Goal: Use online tool/utility: Utilize a website feature to perform a specific function

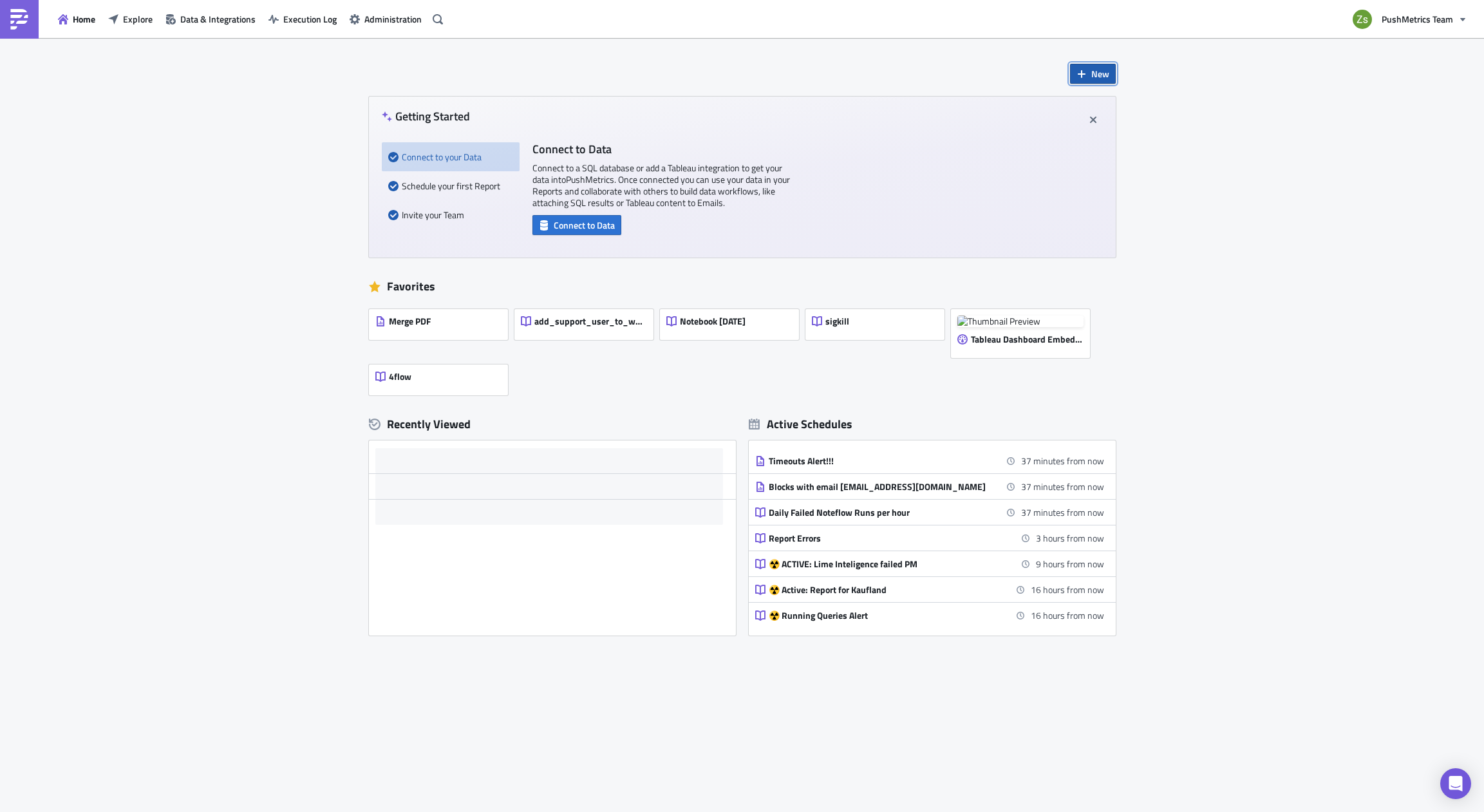
click at [1103, 76] on span "New" at bounding box center [1100, 73] width 18 height 13
click at [1109, 106] on div "Report" at bounding box center [1135, 106] width 86 height 13
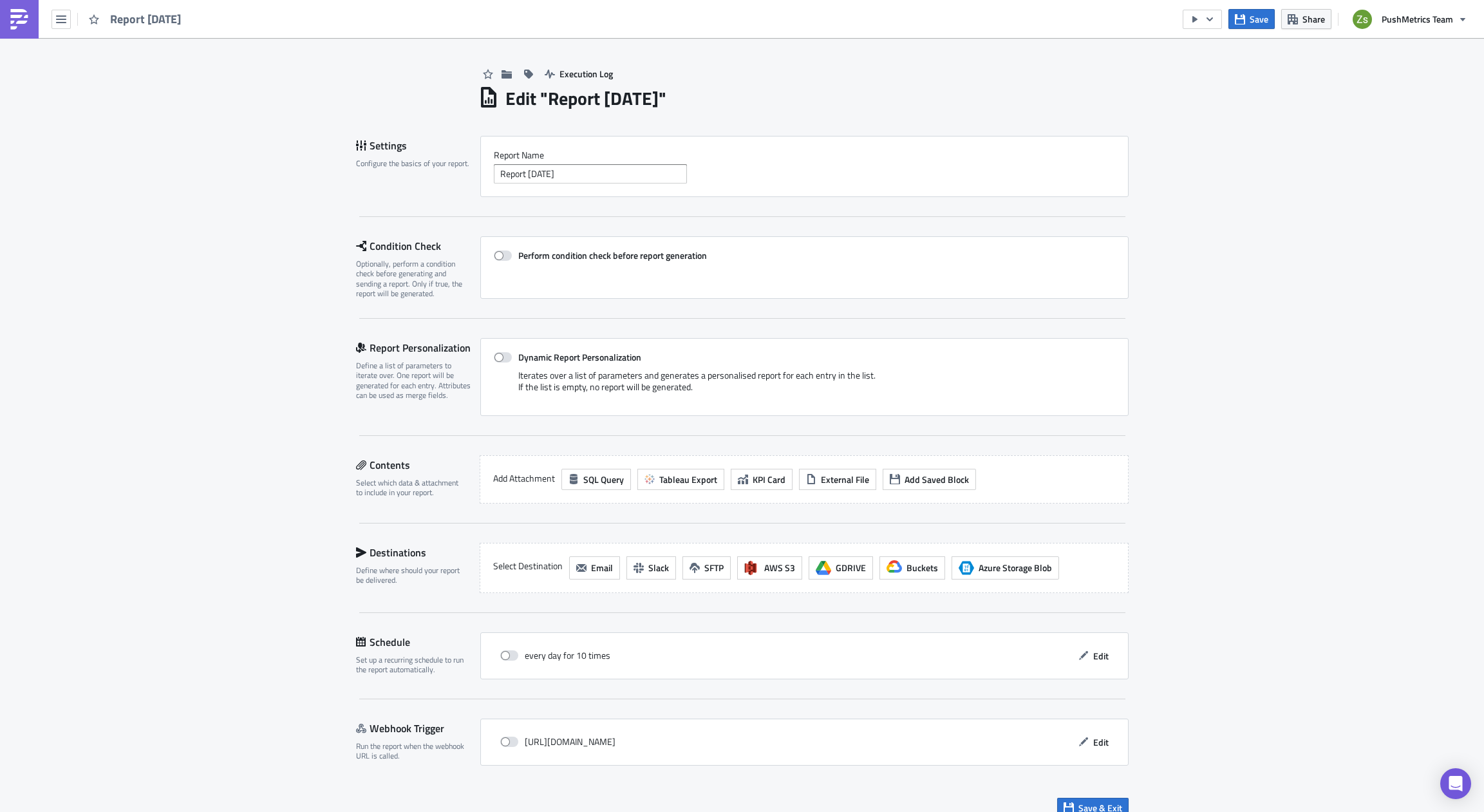
click at [28, 19] on img at bounding box center [19, 19] width 21 height 20
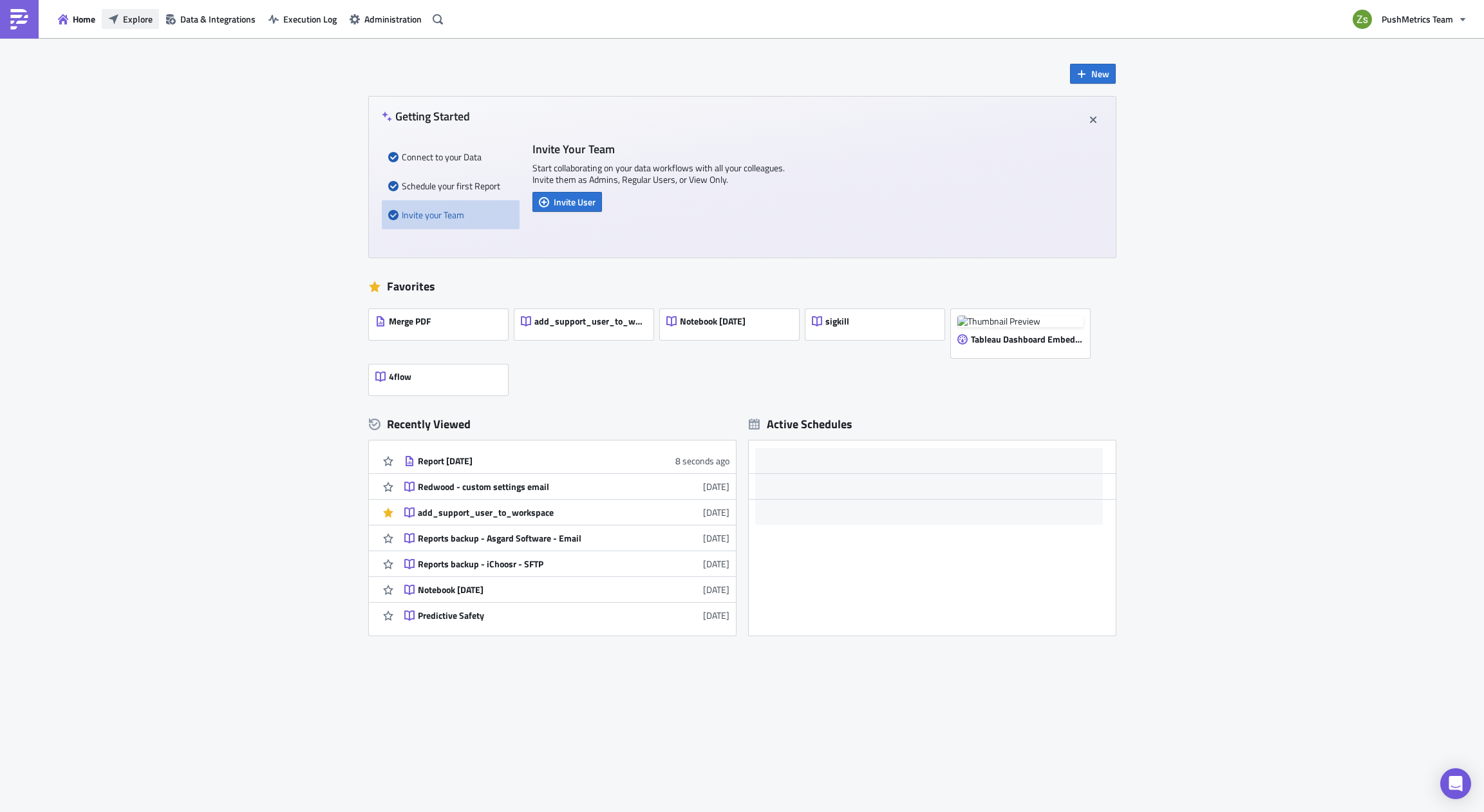
click at [123, 15] on span "Explore" at bounding box center [138, 19] width 30 height 13
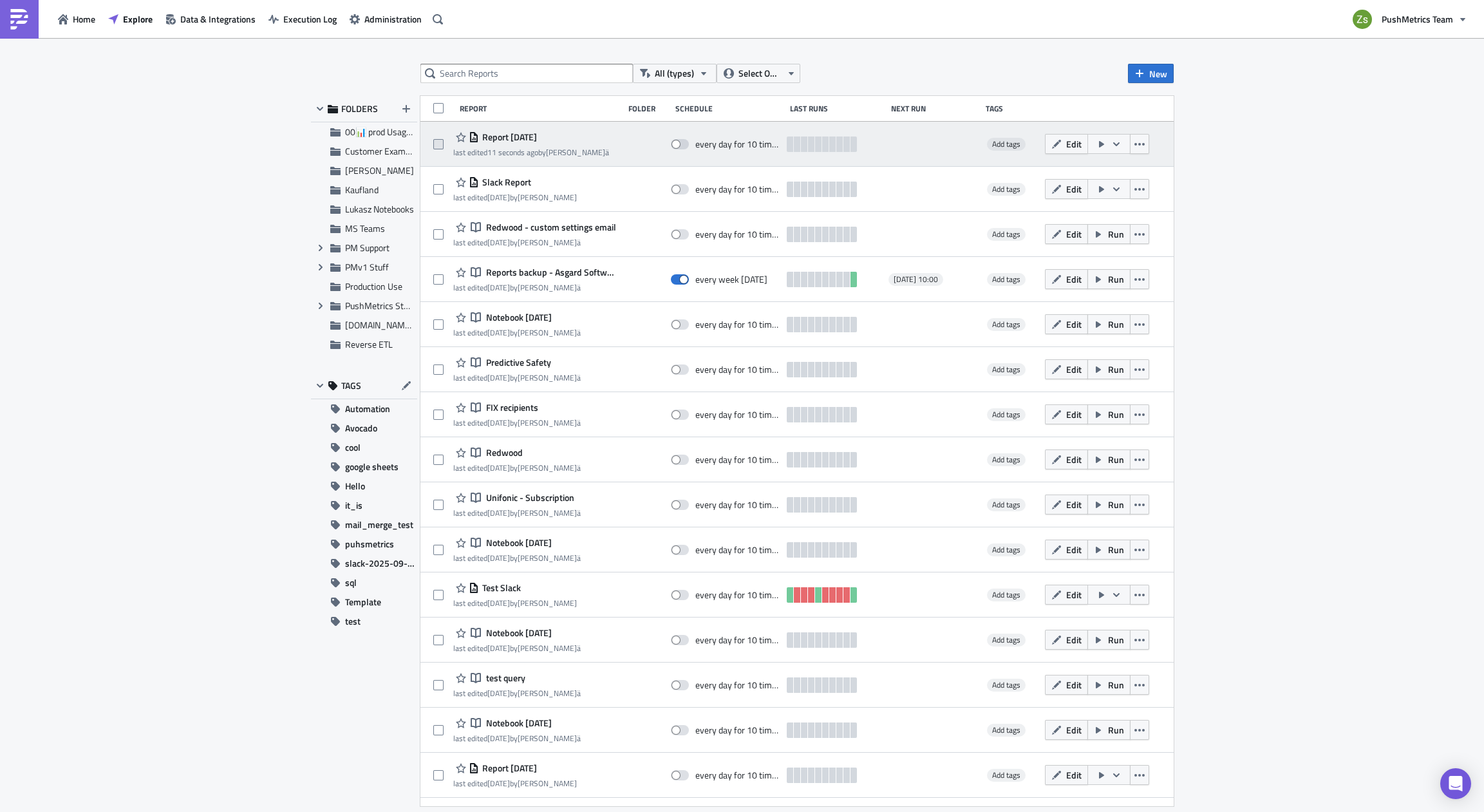
click at [436, 140] on span at bounding box center [438, 144] width 11 height 11
click at [436, 140] on input "checkbox" at bounding box center [440, 144] width 9 height 9
checkbox input "true"
click at [1145, 142] on div "Report [DATE] last edited 11 seconds ago by [PERSON_NAME]ä every day for 10 tim…" at bounding box center [797, 144] width 753 height 45
click at [1135, 145] on icon "button" at bounding box center [1140, 144] width 11 height 11
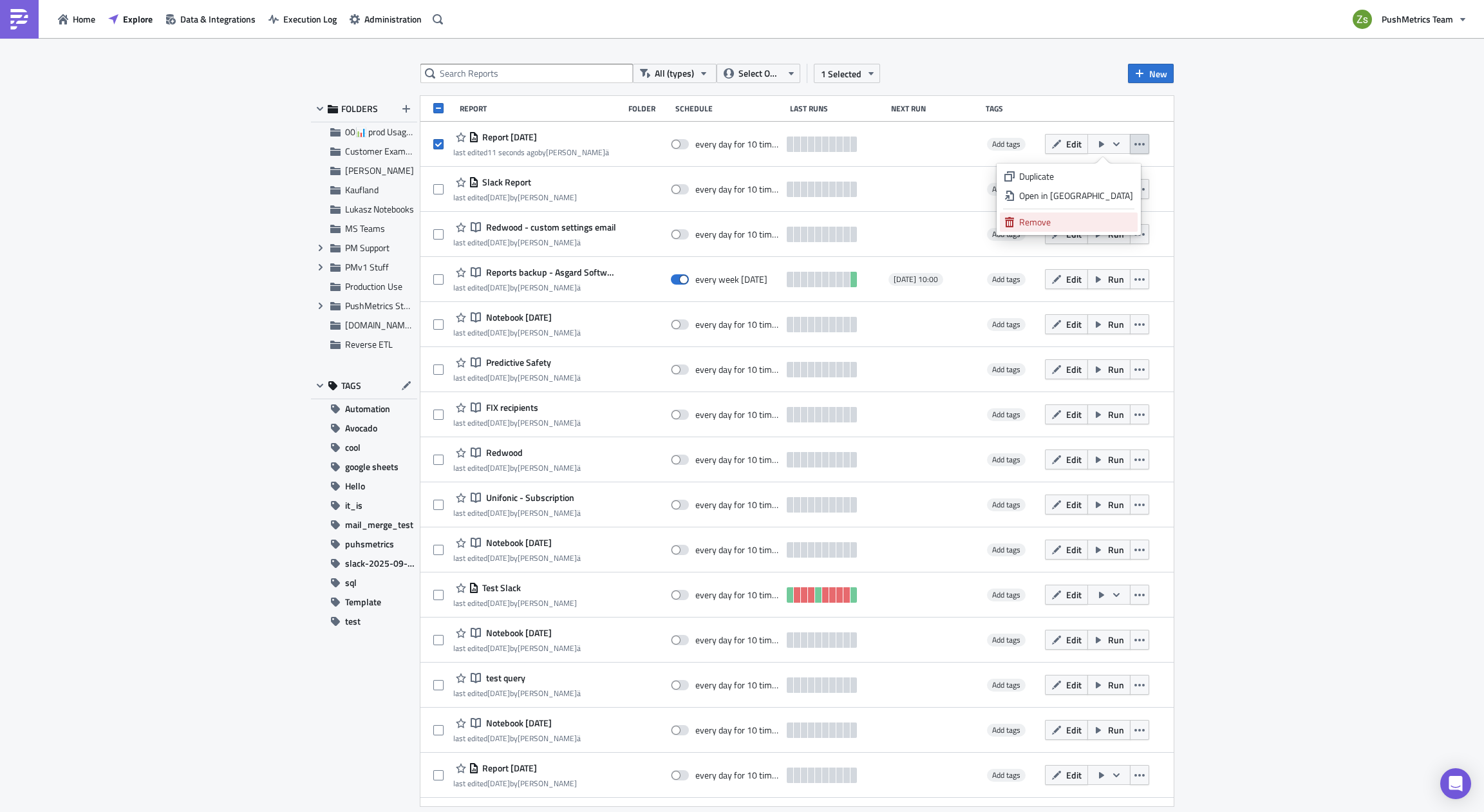
click at [1092, 218] on div "Remove" at bounding box center [1076, 222] width 114 height 13
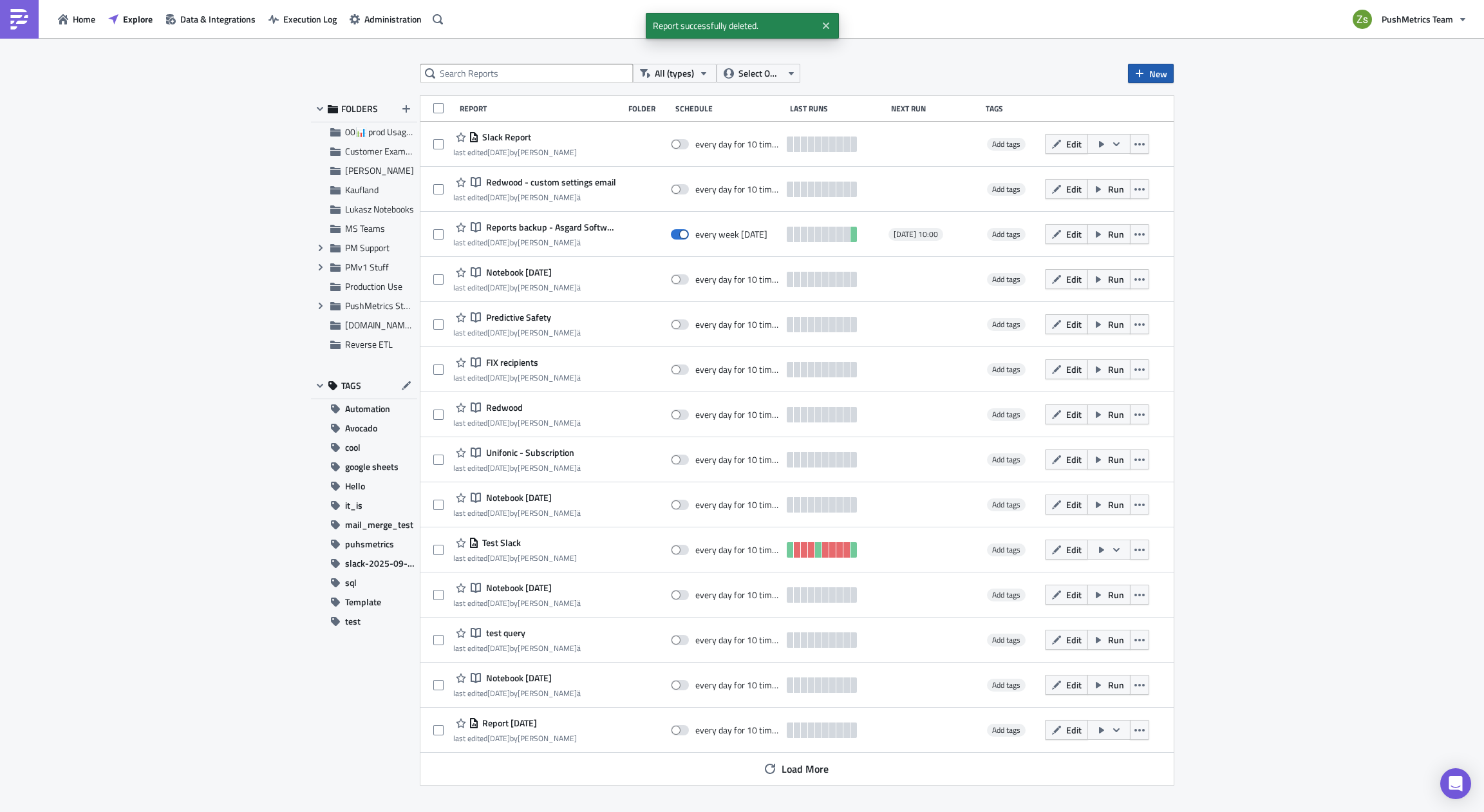
click at [1129, 76] on button "New" at bounding box center [1151, 73] width 46 height 19
click at [1166, 124] on div "Notebook" at bounding box center [1194, 124] width 86 height 13
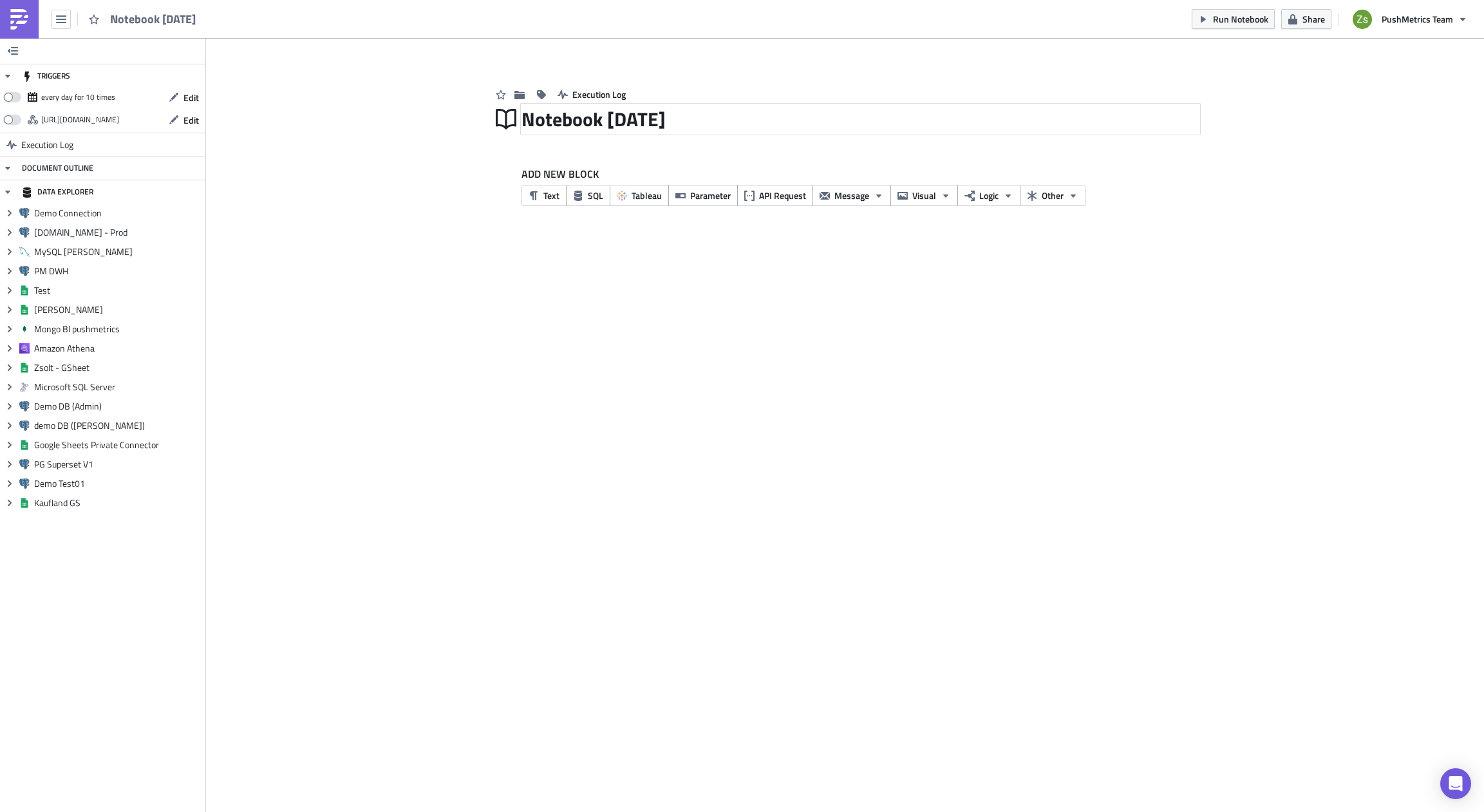
click at [561, 121] on div "Notebook [DATE]" at bounding box center [860, 119] width 678 height 30
type input "pacelabs"
click at [583, 193] on button "SQL" at bounding box center [588, 195] width 44 height 21
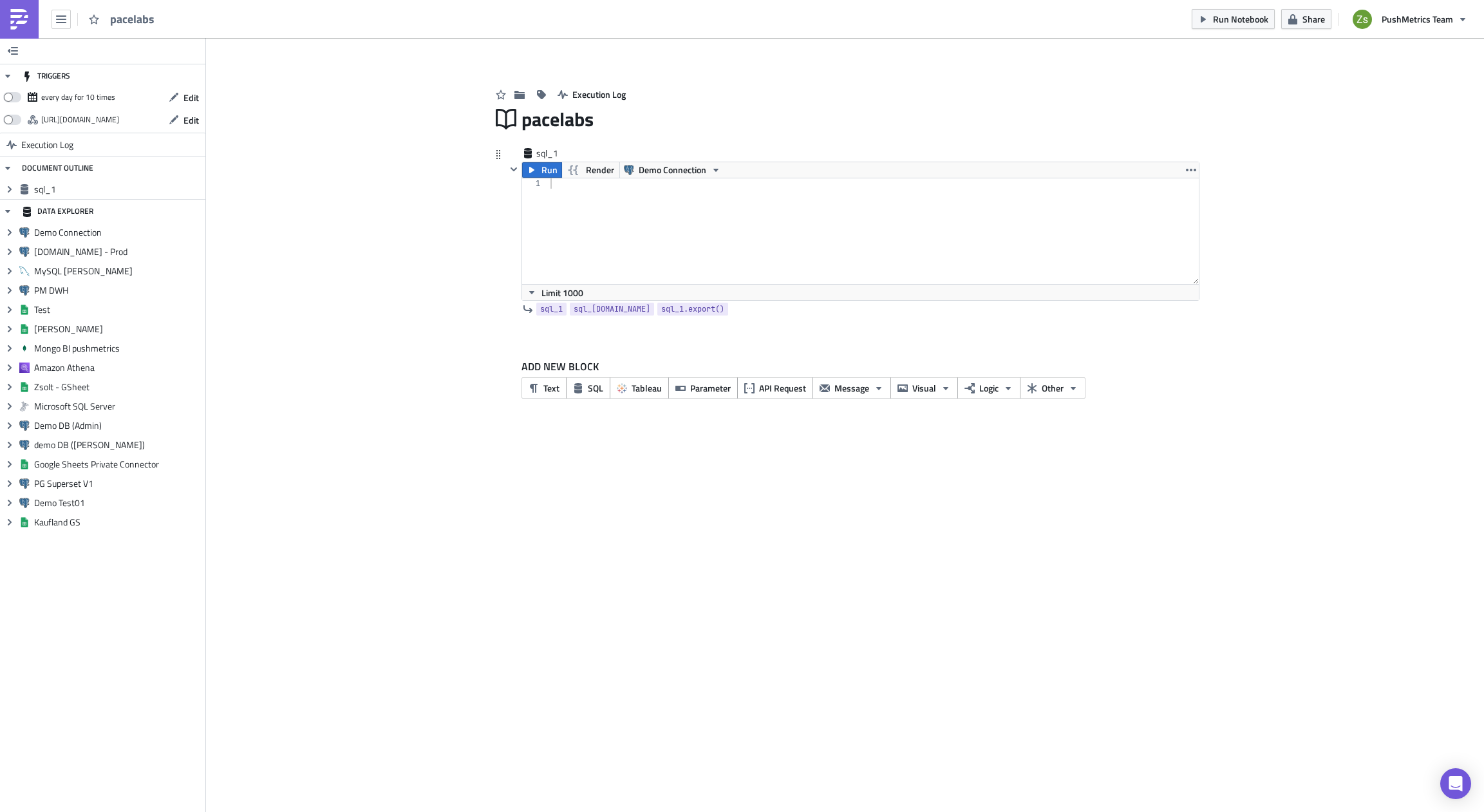
click at [651, 161] on div "Run Render Demo Connection 1 הההההההההההההההההההההההההההההההההההההההההההההההההה…" at bounding box center [860, 231] width 678 height 139
click at [654, 174] on span "Demo Connection" at bounding box center [673, 169] width 67 height 15
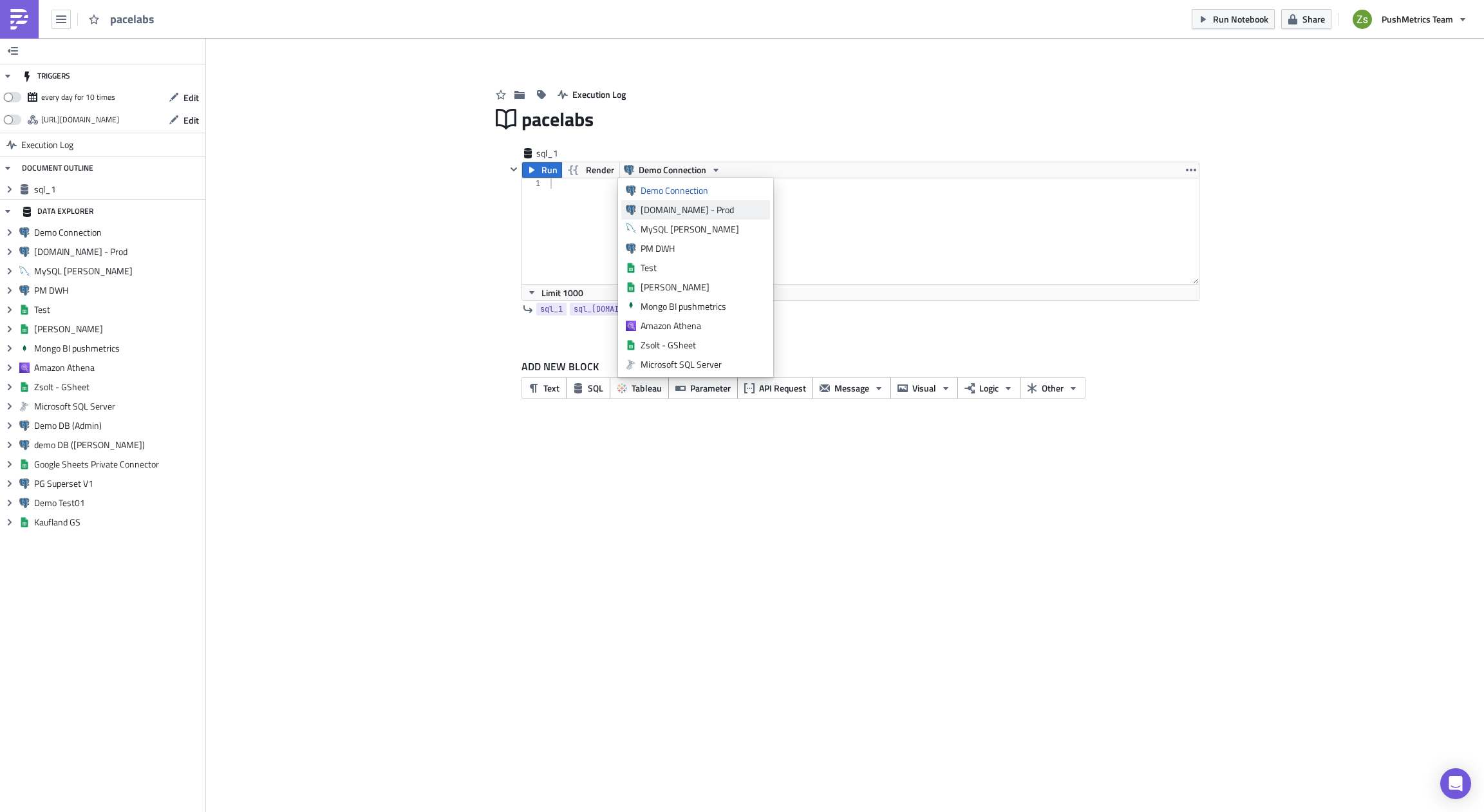
click at [673, 203] on link "[DOMAIN_NAME] - Prod" at bounding box center [696, 210] width 149 height 19
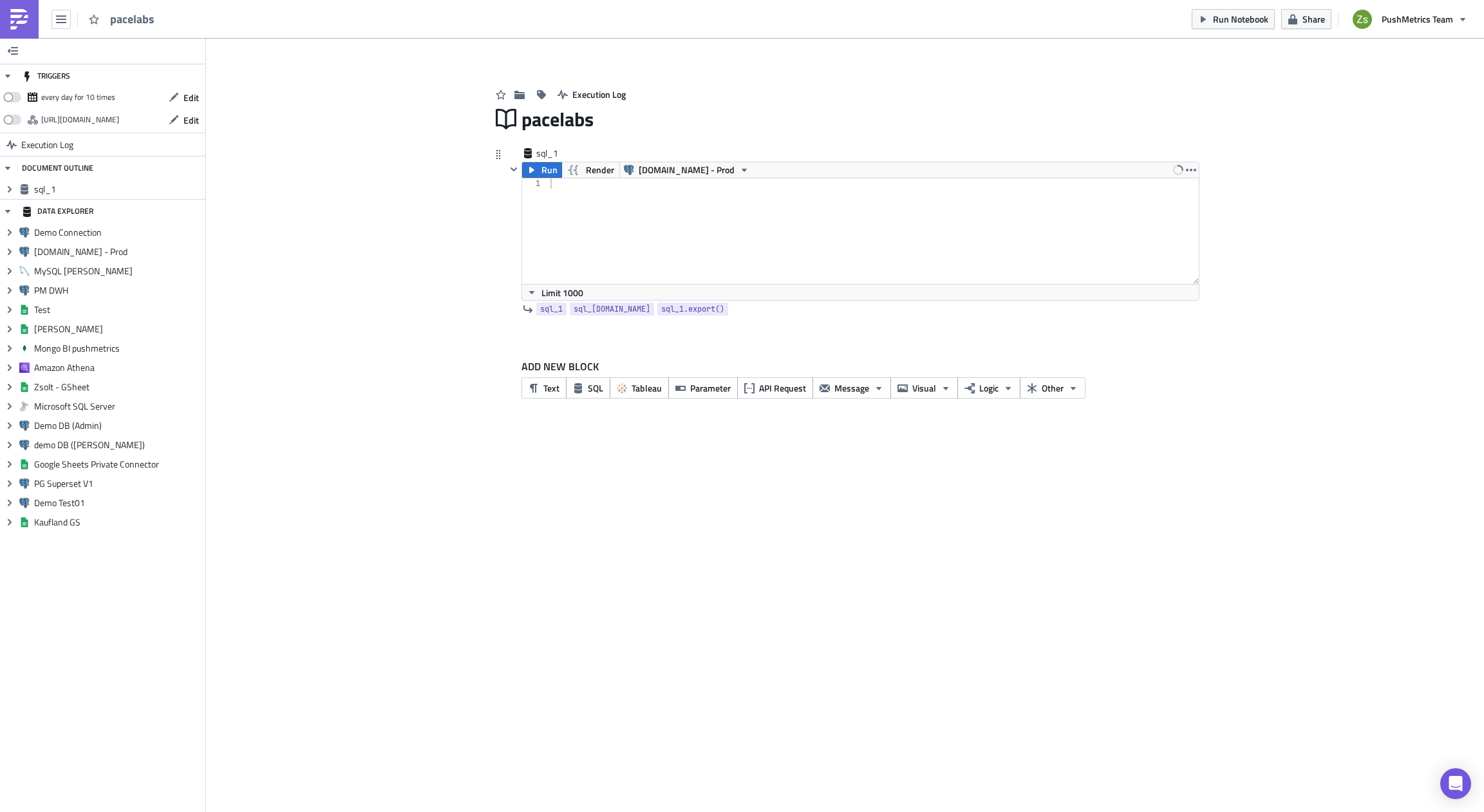
click at [684, 214] on div at bounding box center [874, 241] width 651 height 126
paste textarea "xmYW4znq1z"
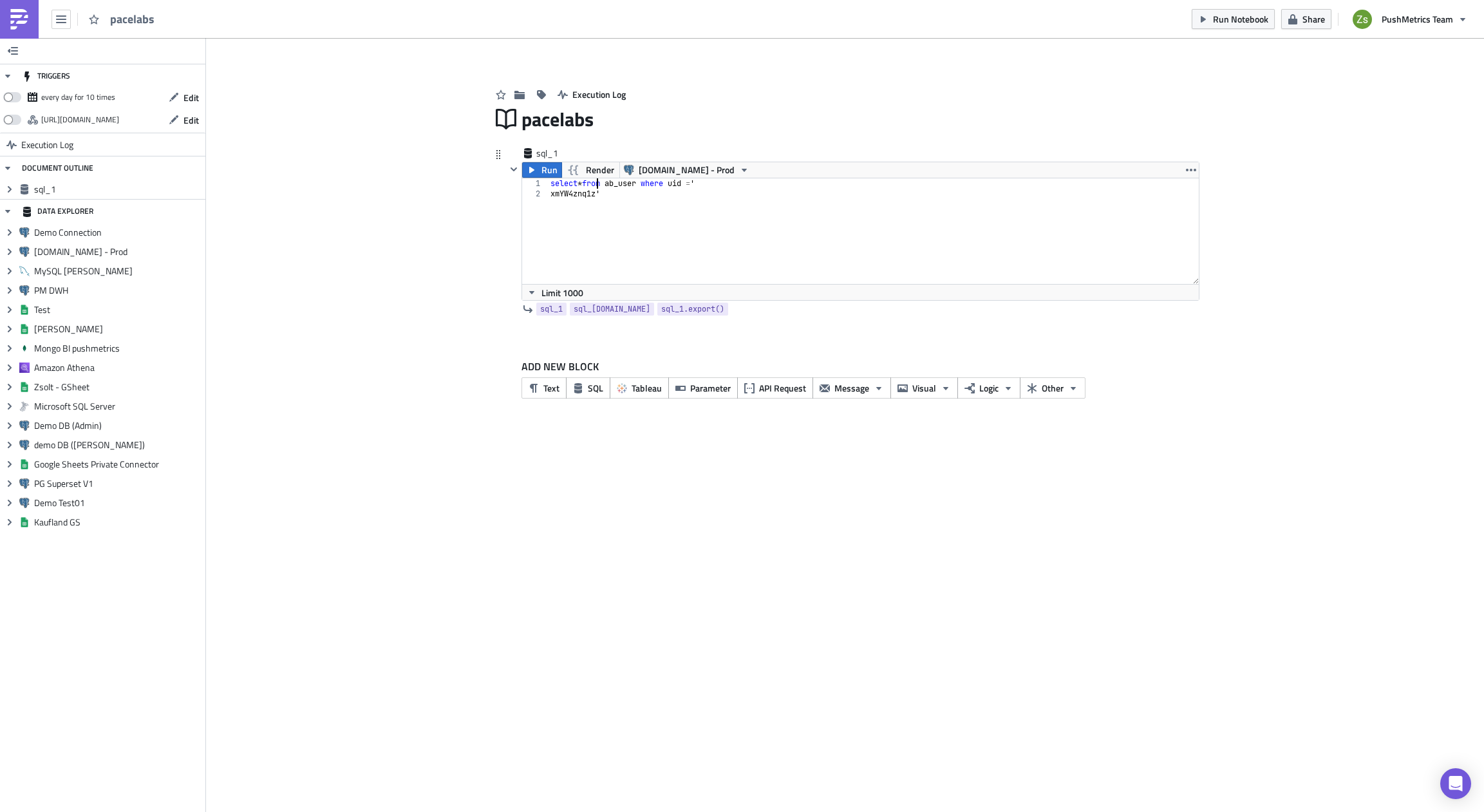
type textarea "select * from ab_user where uid = 'xmYW4znq1z'"
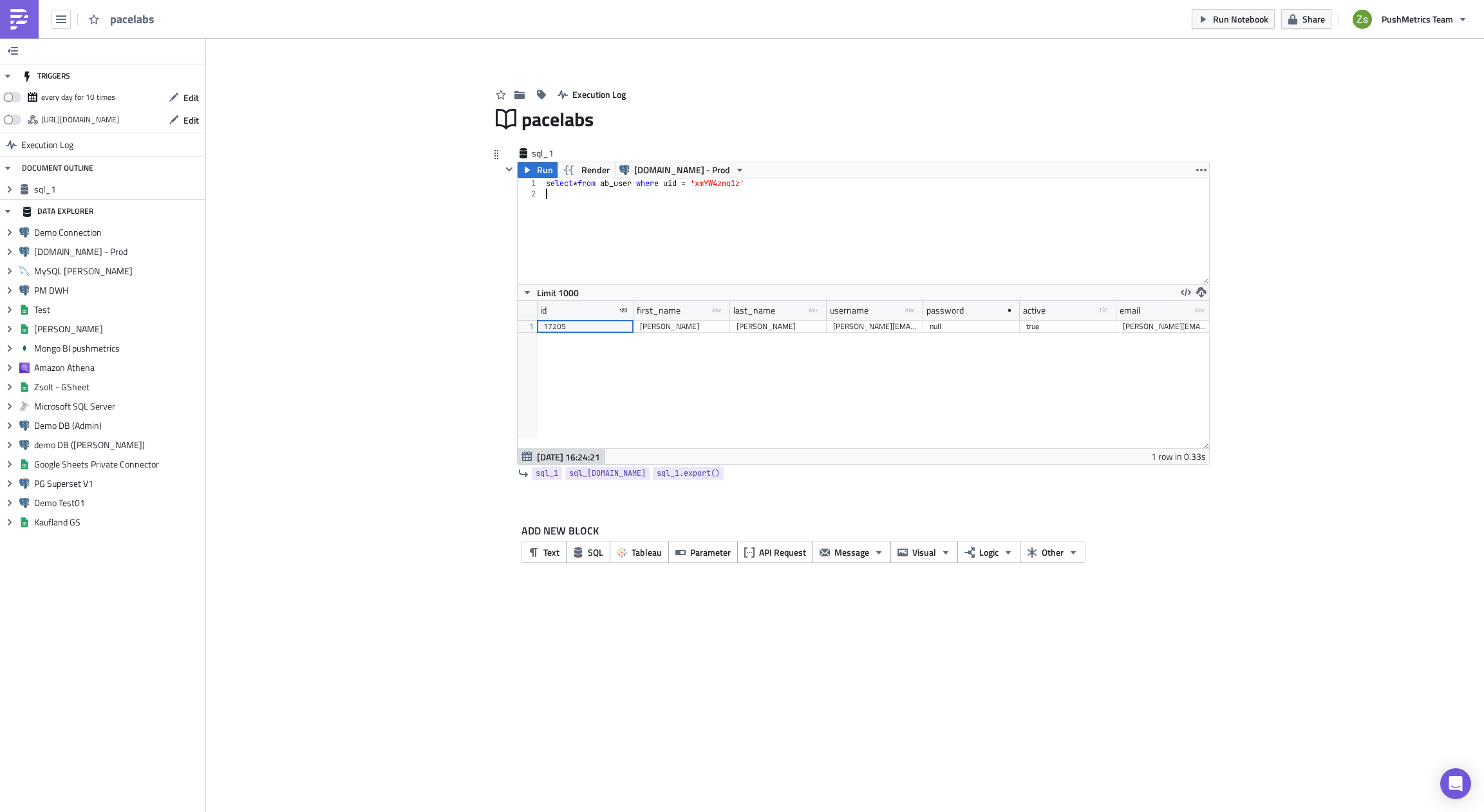
scroll to position [147, 692]
click at [566, 332] on div "17205" at bounding box center [585, 326] width 84 height 13
click at [647, 241] on div "select * from ab_user where uid = 'xmYW4znq1z'" at bounding box center [877, 241] width 665 height 126
paste textarea "17205"
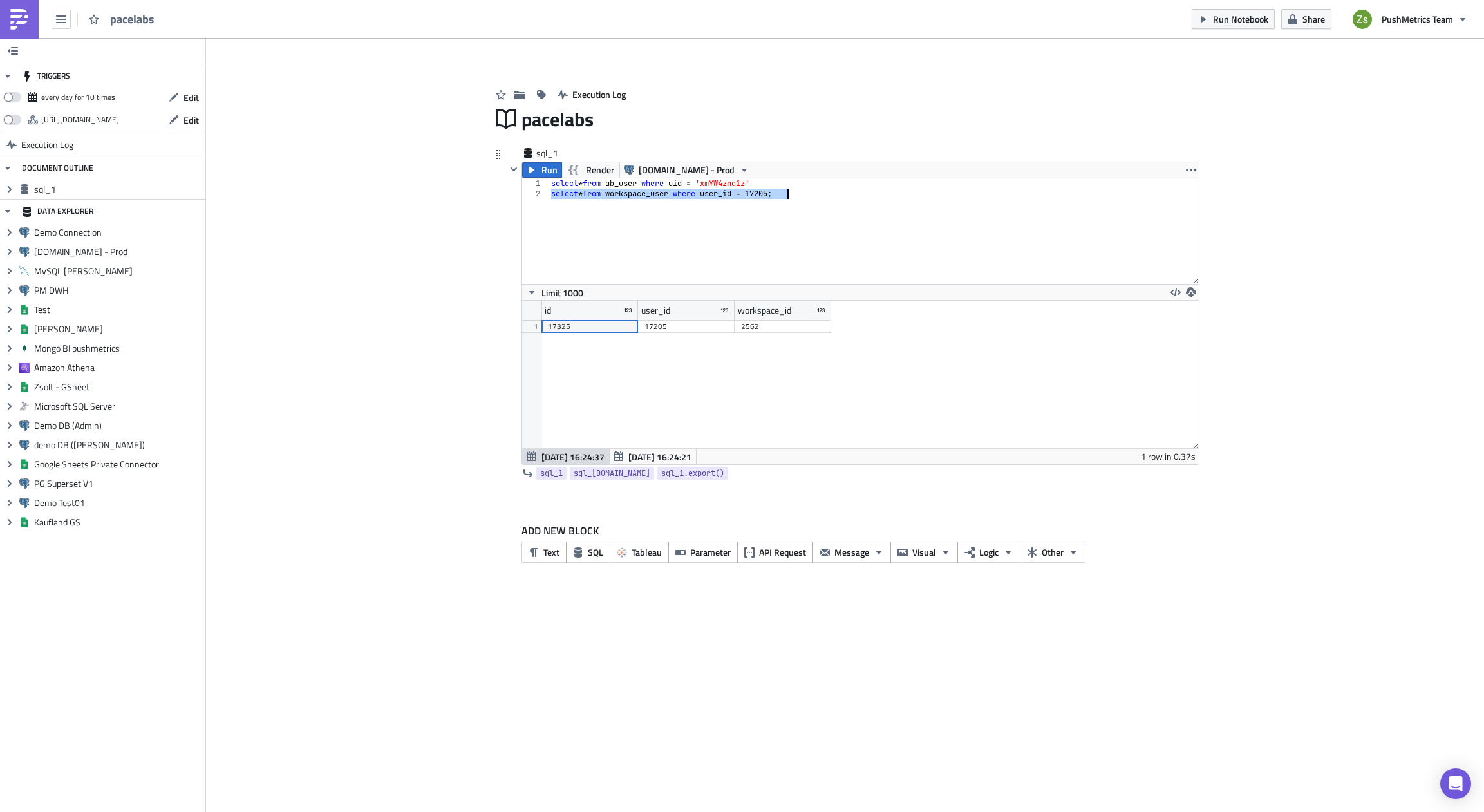
scroll to position [147, 676]
type textarea "select * from workspace_user where user_id = 17205;"
click at [752, 328] on div "2562" at bounding box center [783, 326] width 84 height 13
click at [827, 263] on div "select * from ab_user where uid = 'xmYW4znq1z' select * from workspace_user whe…" at bounding box center [874, 231] width 650 height 106
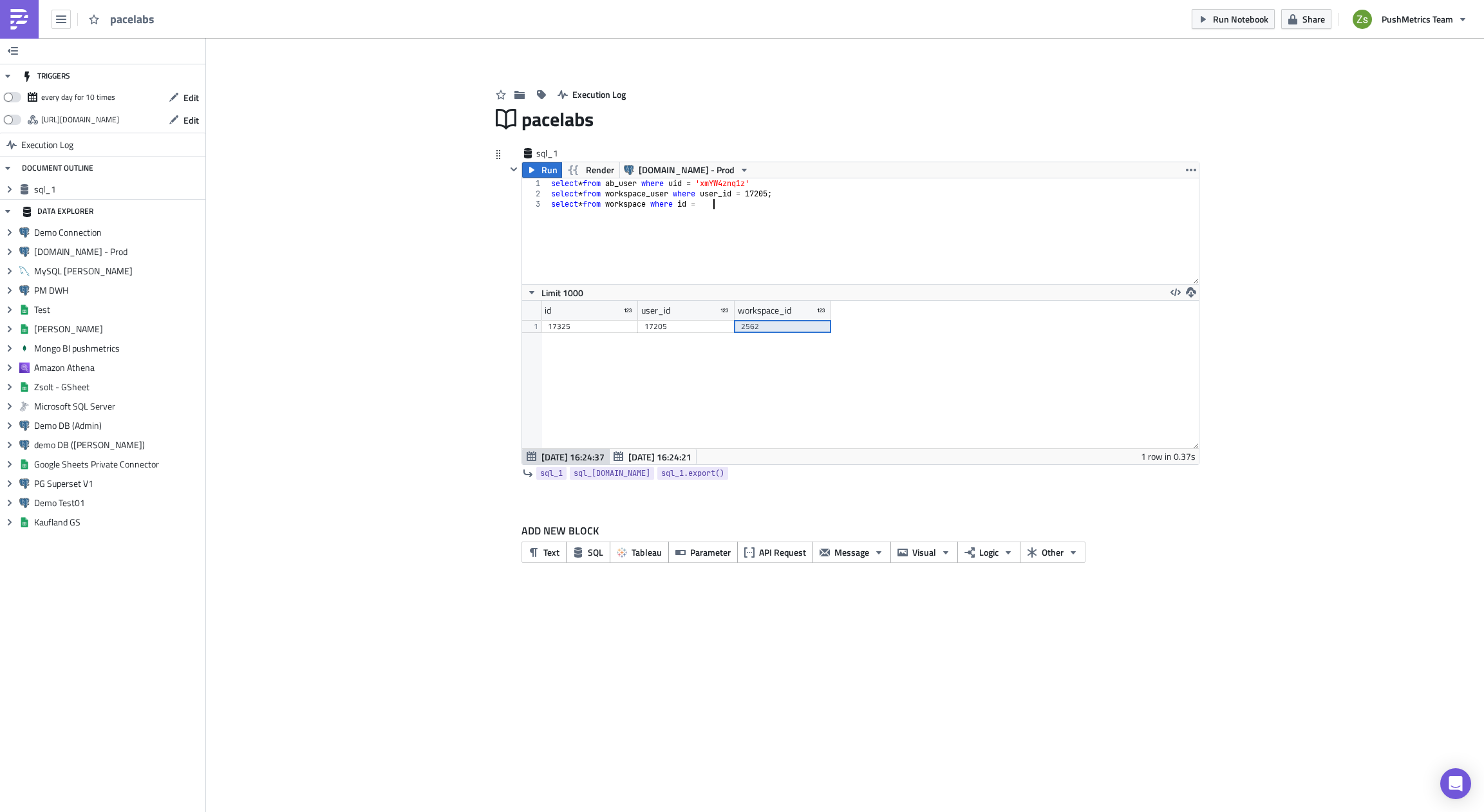
paste textarea "2562"
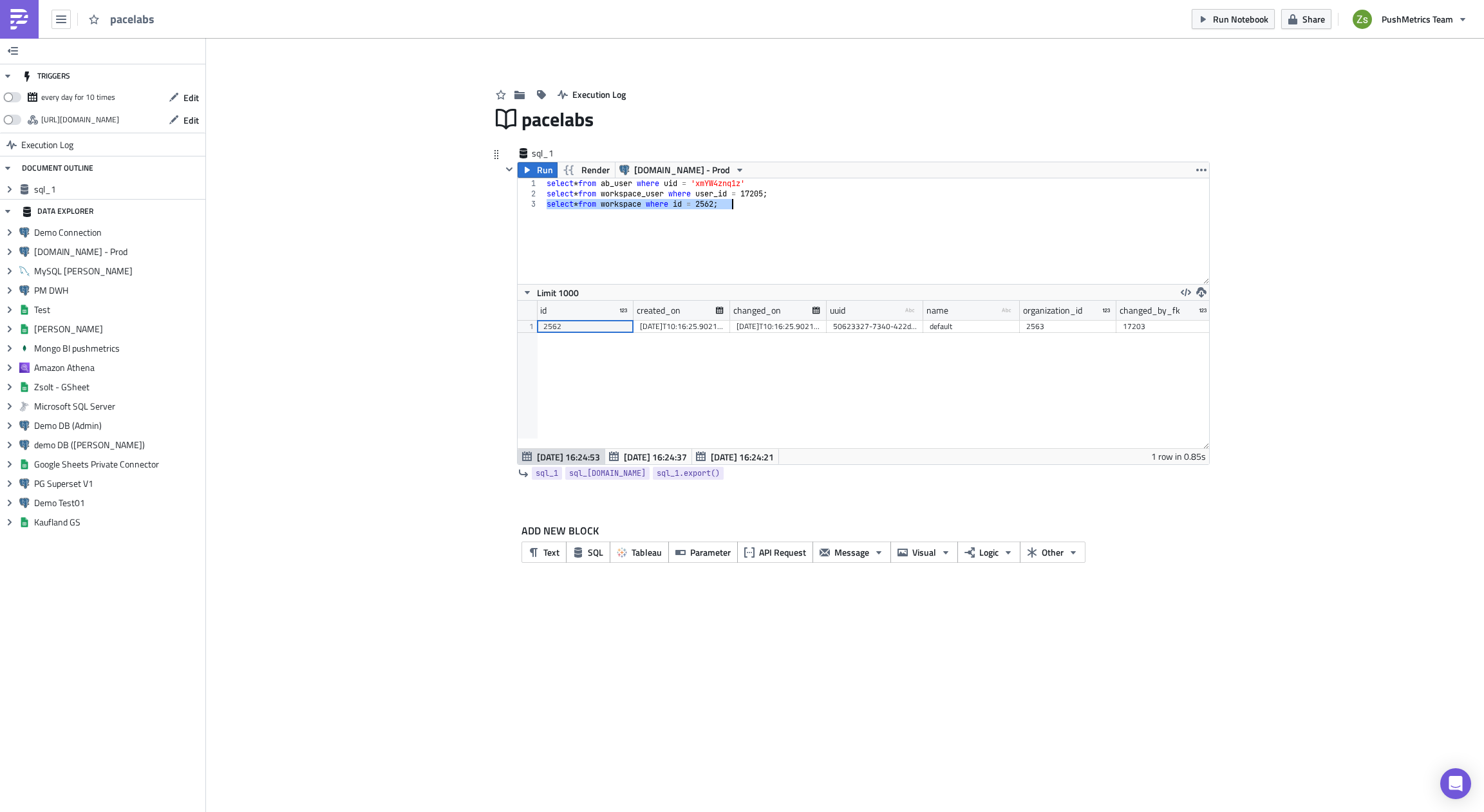
scroll to position [147, 692]
type textarea "select * from workspace where id = 2562;"
click at [613, 327] on div "2562" at bounding box center [585, 326] width 84 height 13
click at [600, 350] on div "id created_on changed_on uuid type-text Created with Sketch. name type-text Cre…" at bounding box center [864, 374] width 692 height 147
click at [601, 331] on div "2562" at bounding box center [585, 326] width 84 height 13
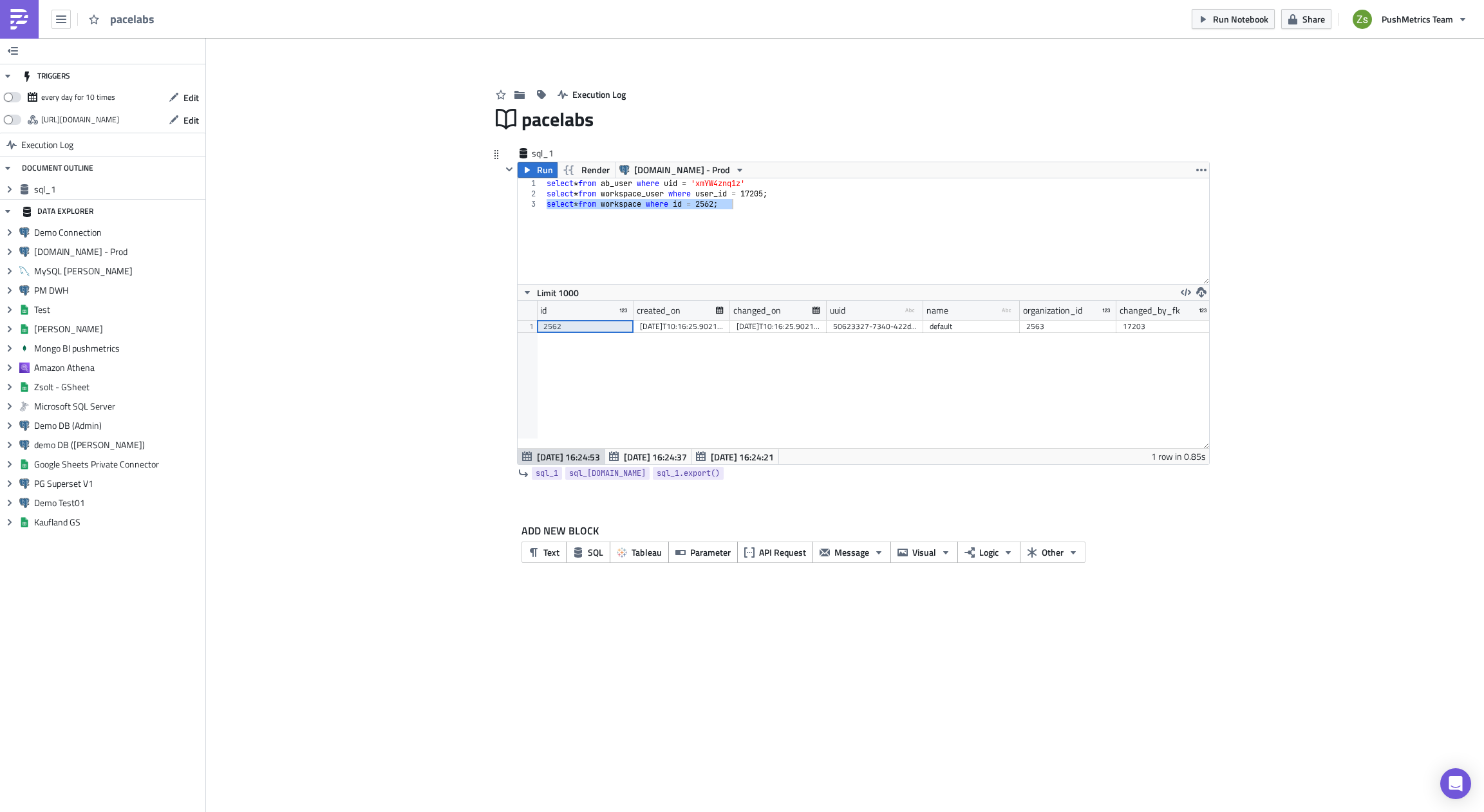
scroll to position [0, 197]
click at [1128, 327] on div "8OvglwrmeK" at bounding box center [1161, 326] width 84 height 13
